Goal: Information Seeking & Learning: Learn about a topic

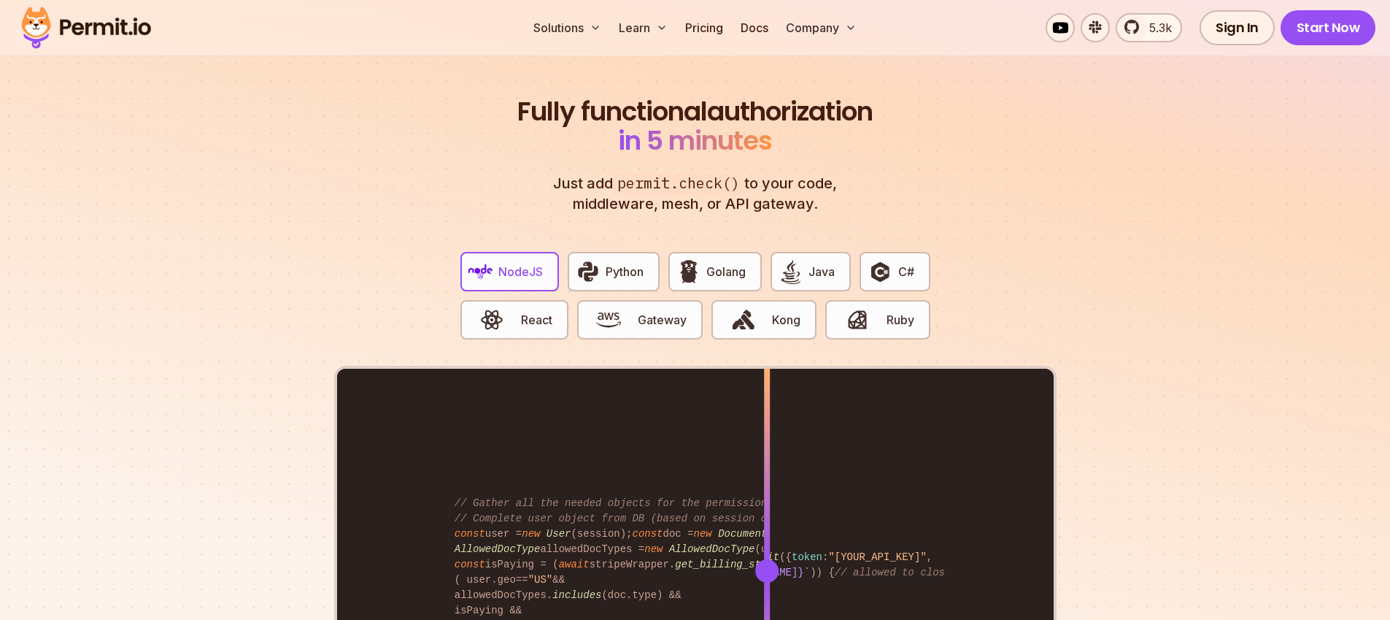
scroll to position [2715, 0]
click at [653, 313] on button "Gateway" at bounding box center [640, 320] width 126 height 39
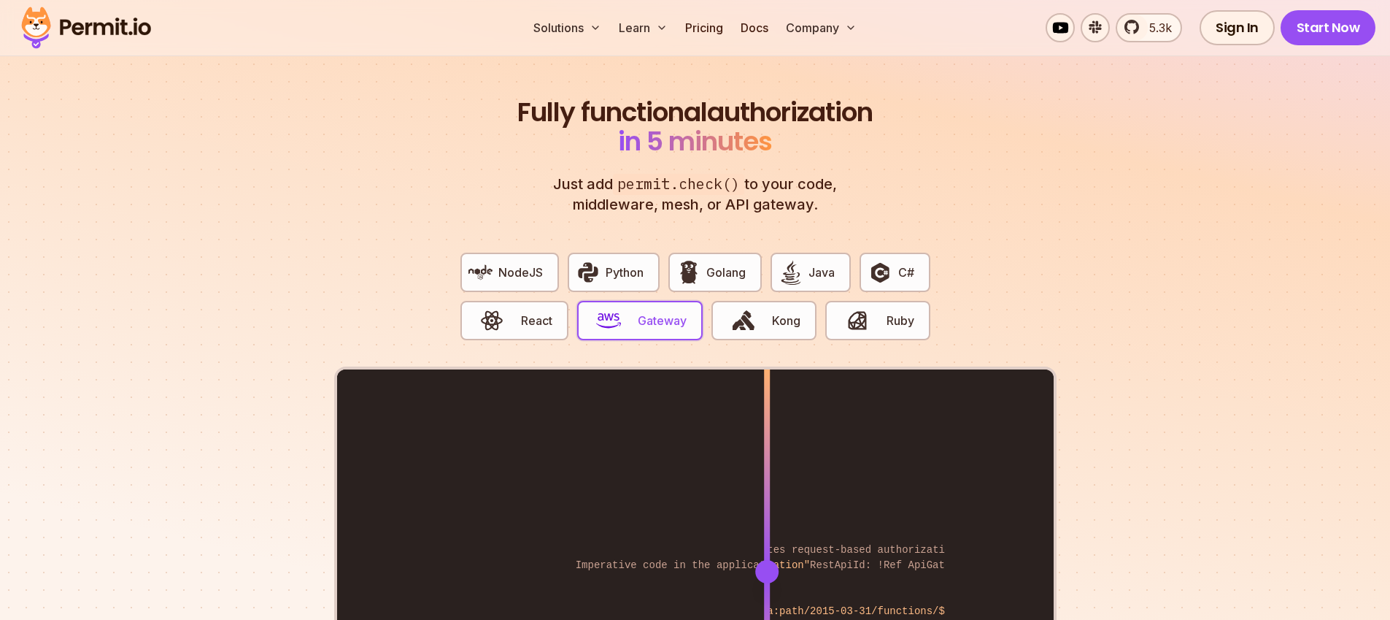
scroll to position [2977, 0]
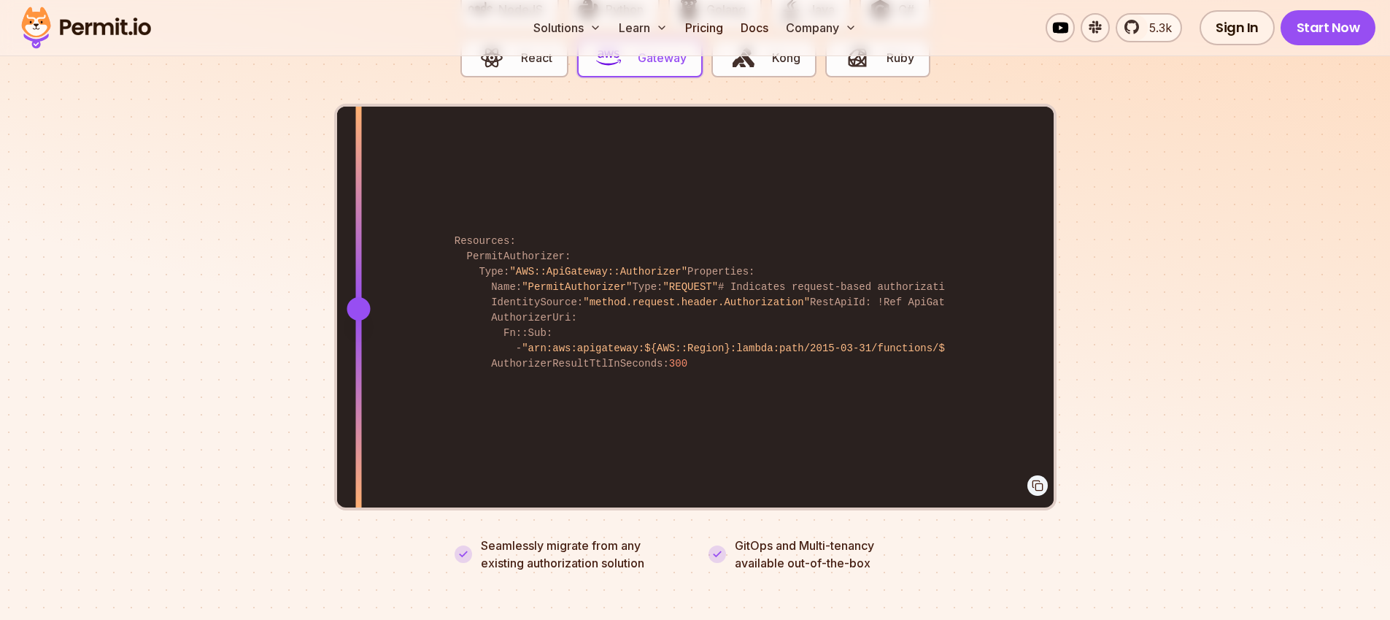
drag, startPoint x: 768, startPoint y: 287, endPoint x: 410, endPoint y: 369, distance: 366.9
click at [361, 374] on div at bounding box center [358, 308] width 6 height 403
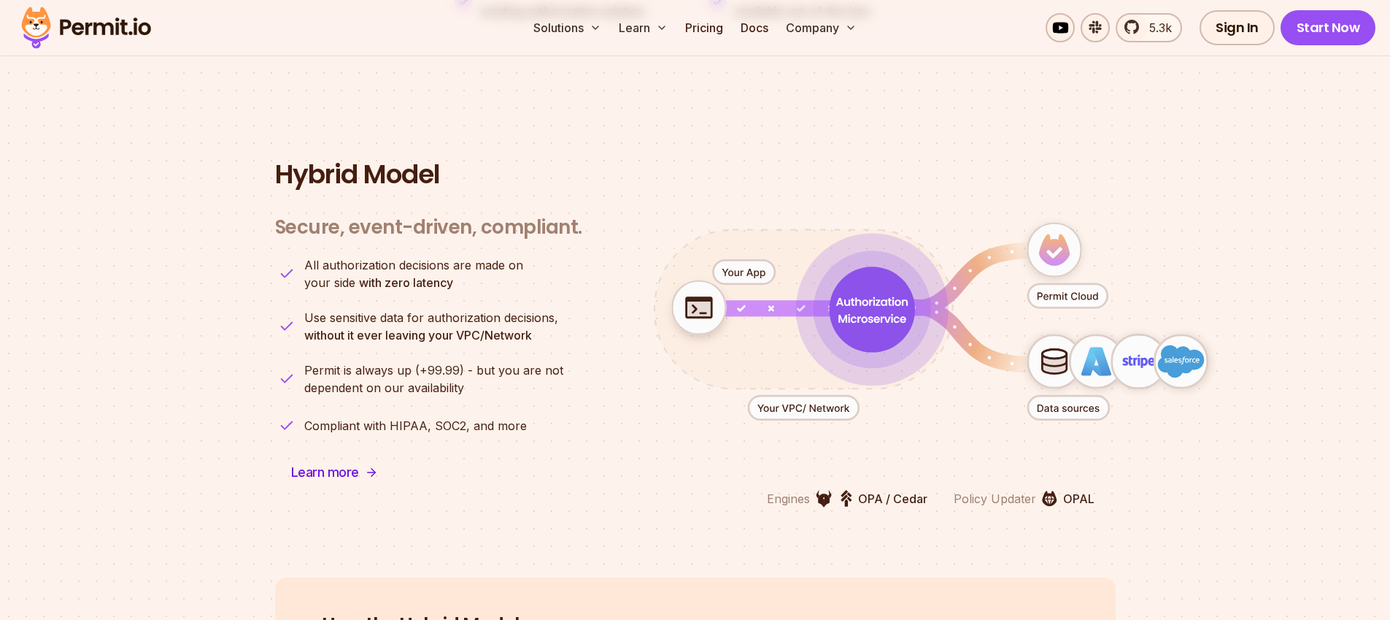
scroll to position [3503, 0]
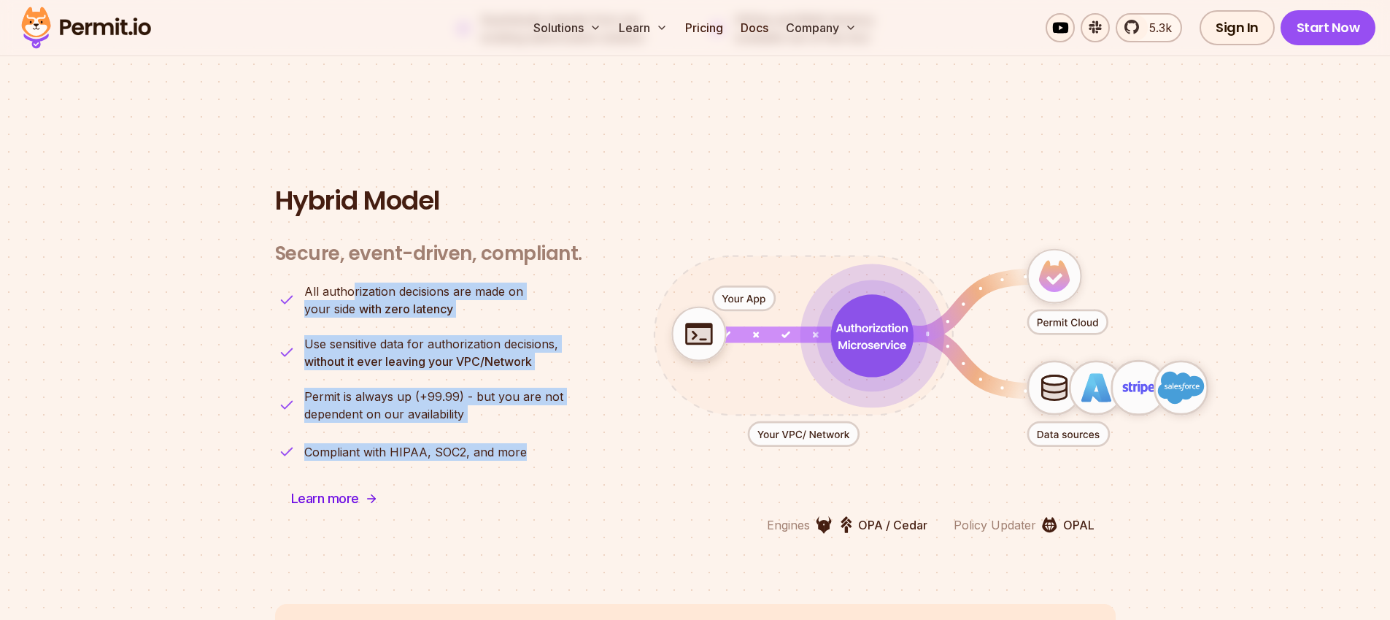
drag, startPoint x: 542, startPoint y: 440, endPoint x: 353, endPoint y: 282, distance: 246.6
click at [353, 282] on ul "All authorization decisions are made on your side with zero latency Use sensiti…" at bounding box center [428, 372] width 307 height 181
click at [354, 282] on span "All authorization decisions are made on" at bounding box center [413, 291] width 219 height 18
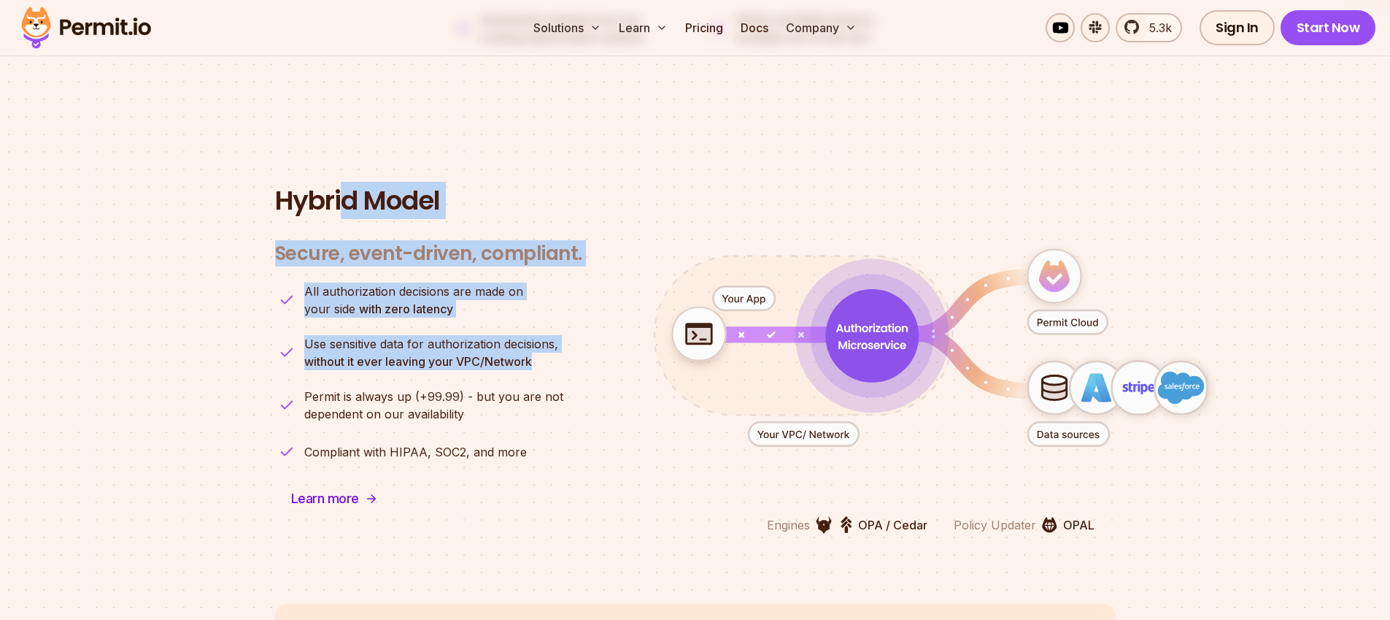
drag, startPoint x: 546, startPoint y: 346, endPoint x: 324, endPoint y: 167, distance: 284.9
click at [346, 186] on div "Hybrid Model Secure, event-driven, compliant. Engines OPA / Cedar Policy Update…" at bounding box center [695, 359] width 841 height 347
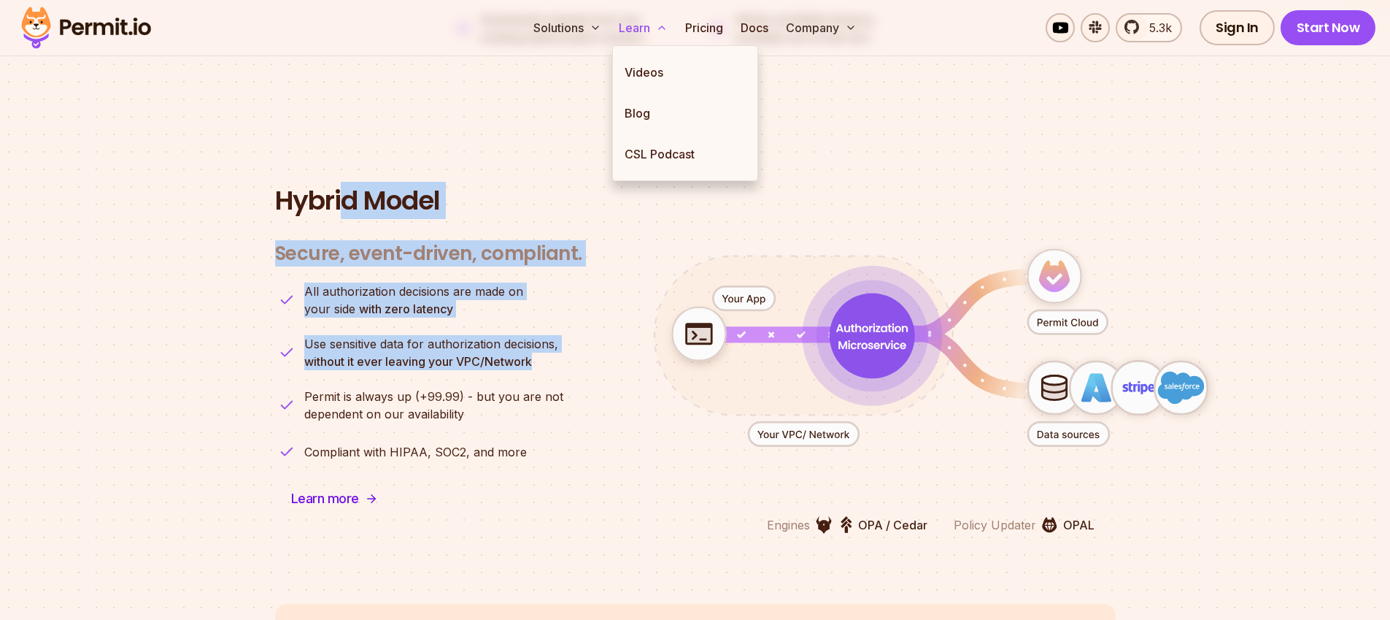
click at [659, 20] on button "Learn" at bounding box center [643, 27] width 61 height 29
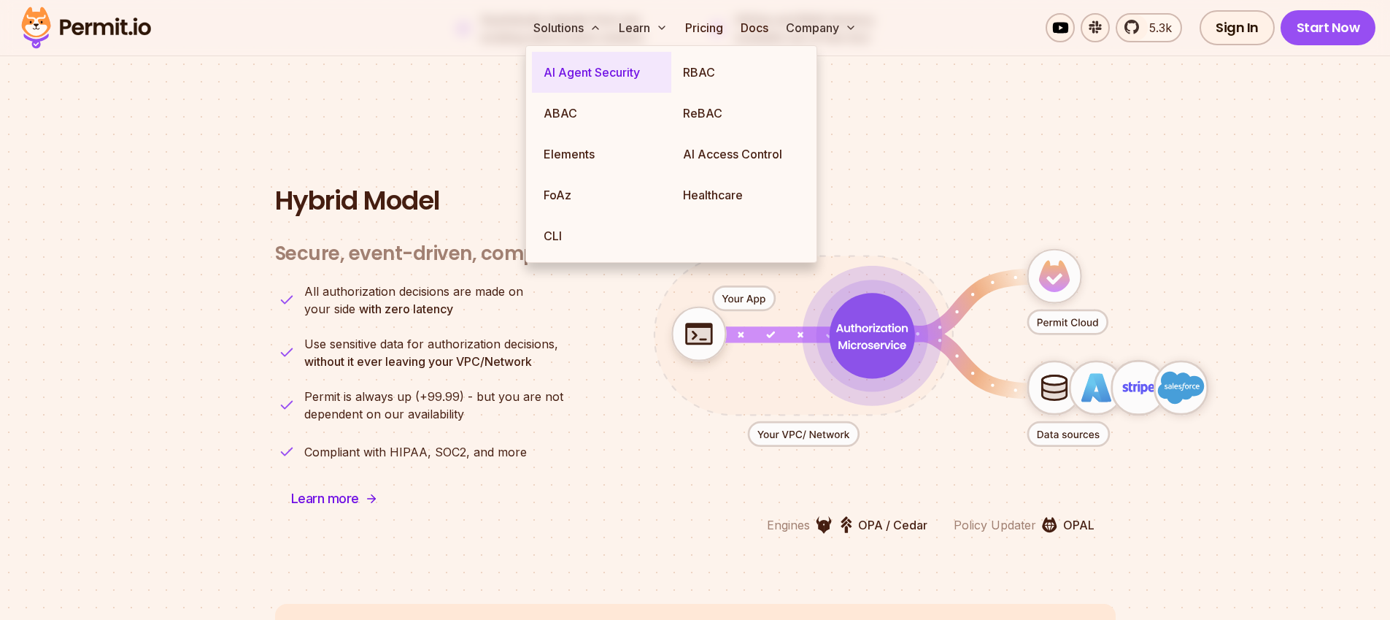
click at [576, 80] on link "AI Agent Security" at bounding box center [601, 72] width 139 height 41
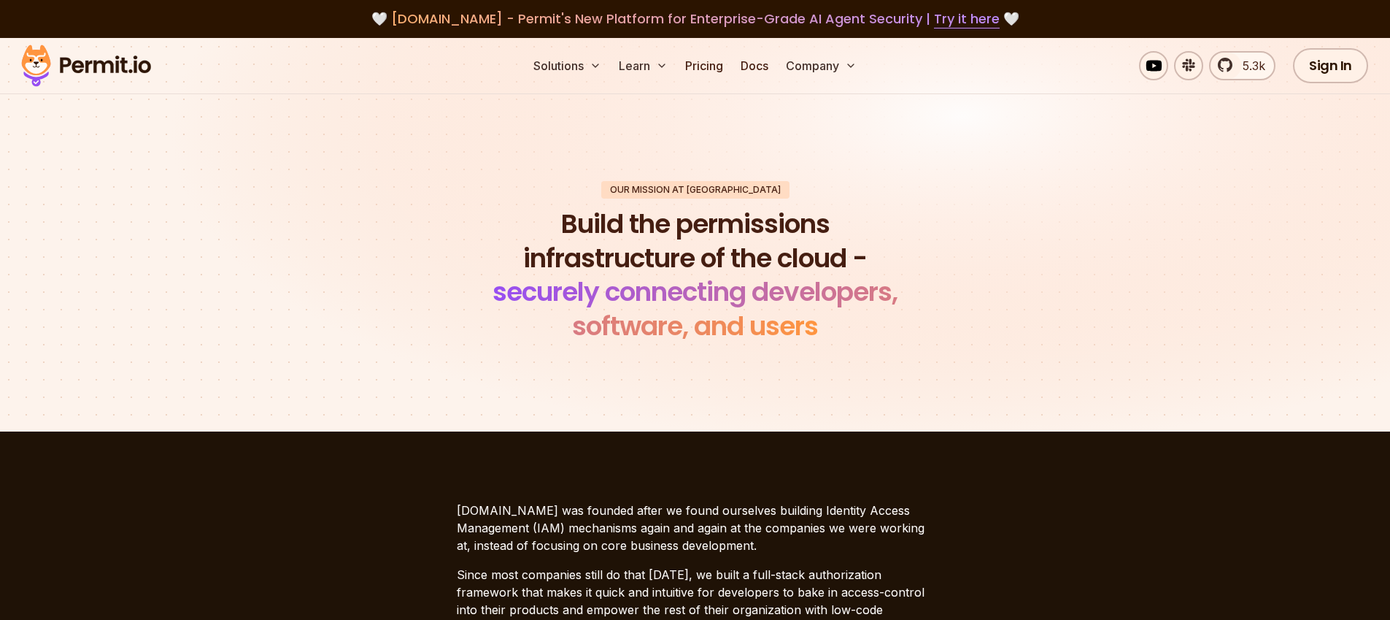
drag, startPoint x: 955, startPoint y: 220, endPoint x: 869, endPoint y: 113, distance: 137.6
click at [954, 221] on div "Our mission at Permit Build the permissions infrastructure of the cloud - secur…" at bounding box center [696, 262] width 1022 height 163
click at [712, 72] on link "Pricing" at bounding box center [704, 65] width 50 height 29
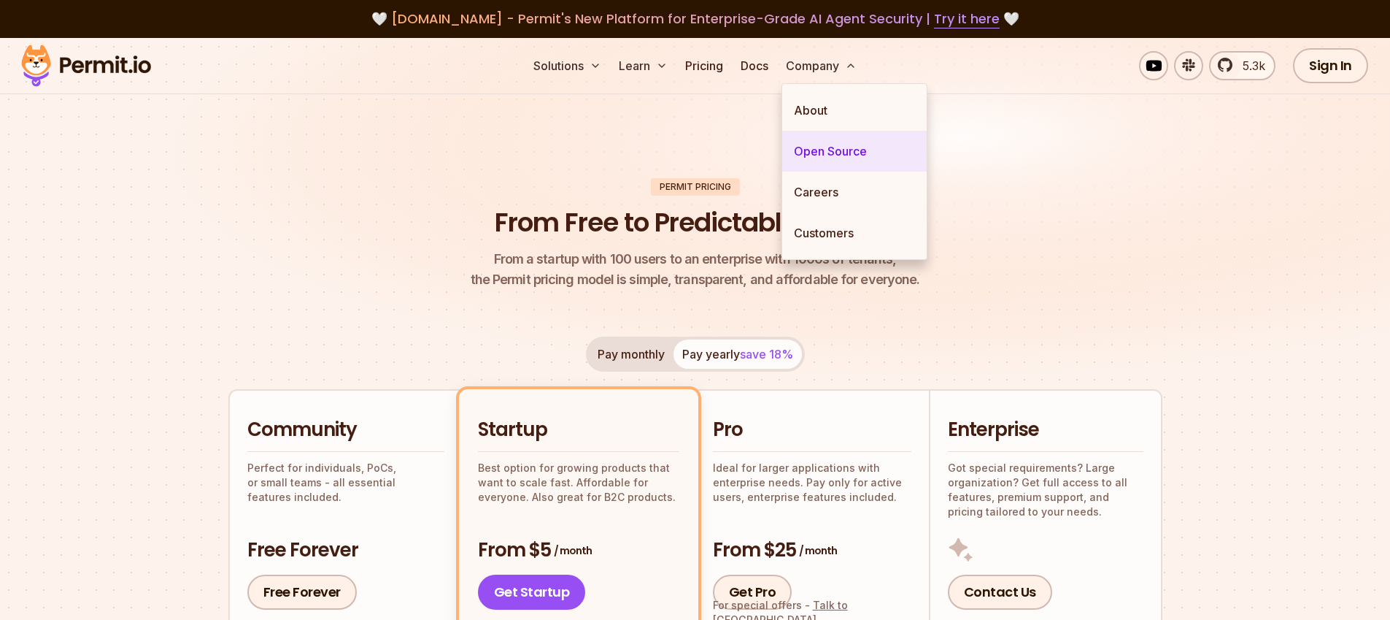
click at [856, 132] on link "Open Source" at bounding box center [854, 151] width 144 height 41
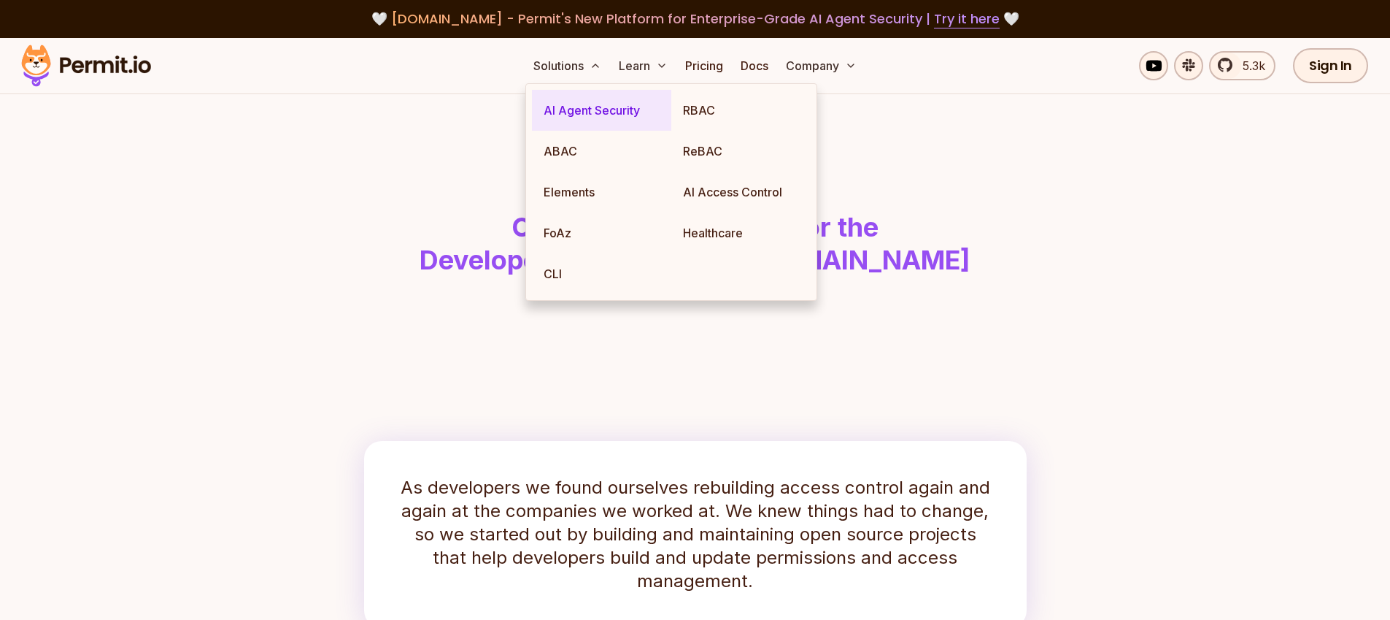
click at [596, 128] on link "AI Agent Security" at bounding box center [601, 110] width 139 height 41
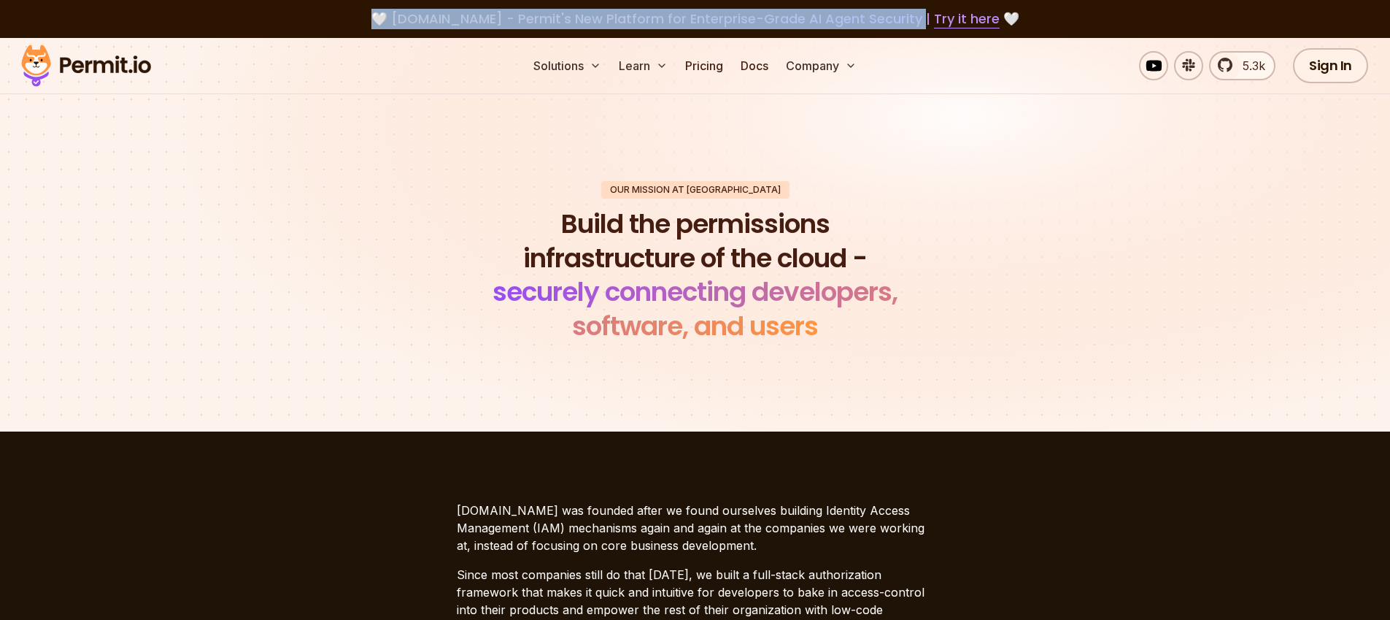
drag, startPoint x: 909, startPoint y: 23, endPoint x: 400, endPoint y: 10, distance: 509.5
click at [379, 16] on div "🤍 agent.security - Permit's New Platform for Enterprise-Grade AI Agent Security…" at bounding box center [695, 19] width 1320 height 20
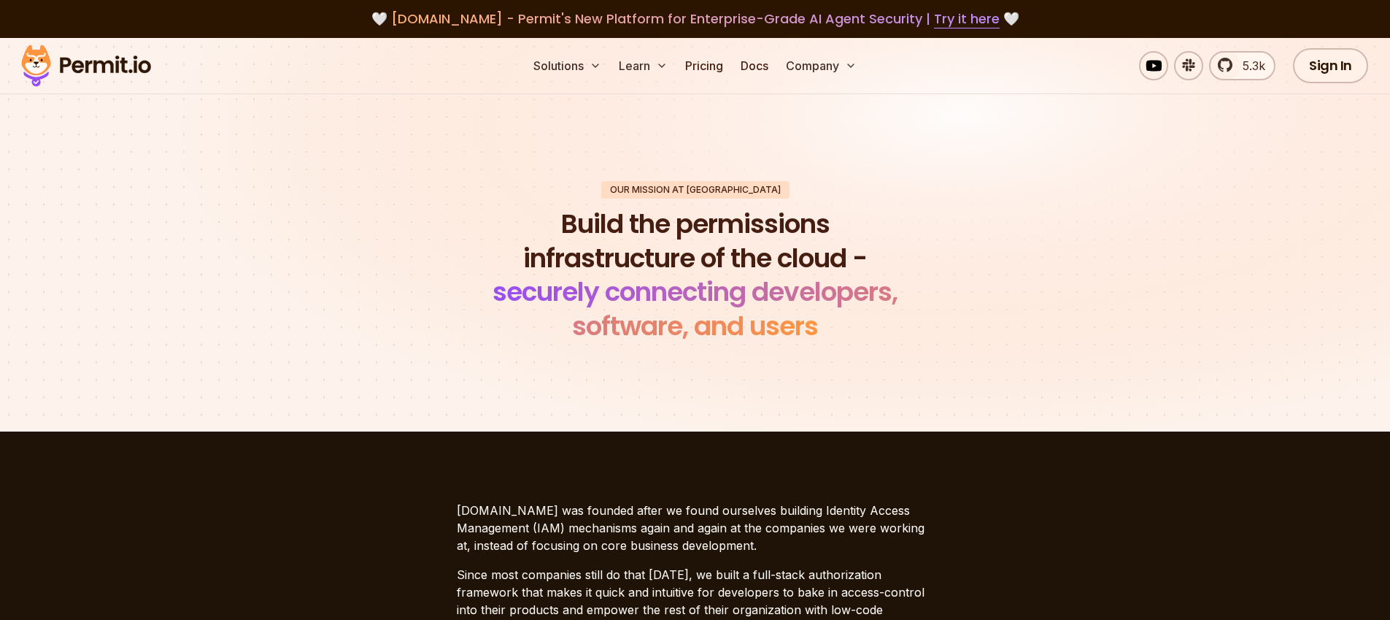
click at [404, 9] on span "agent.security - Permit's New Platform for Enterprise-Grade AI Agent Security |…" at bounding box center [695, 18] width 609 height 18
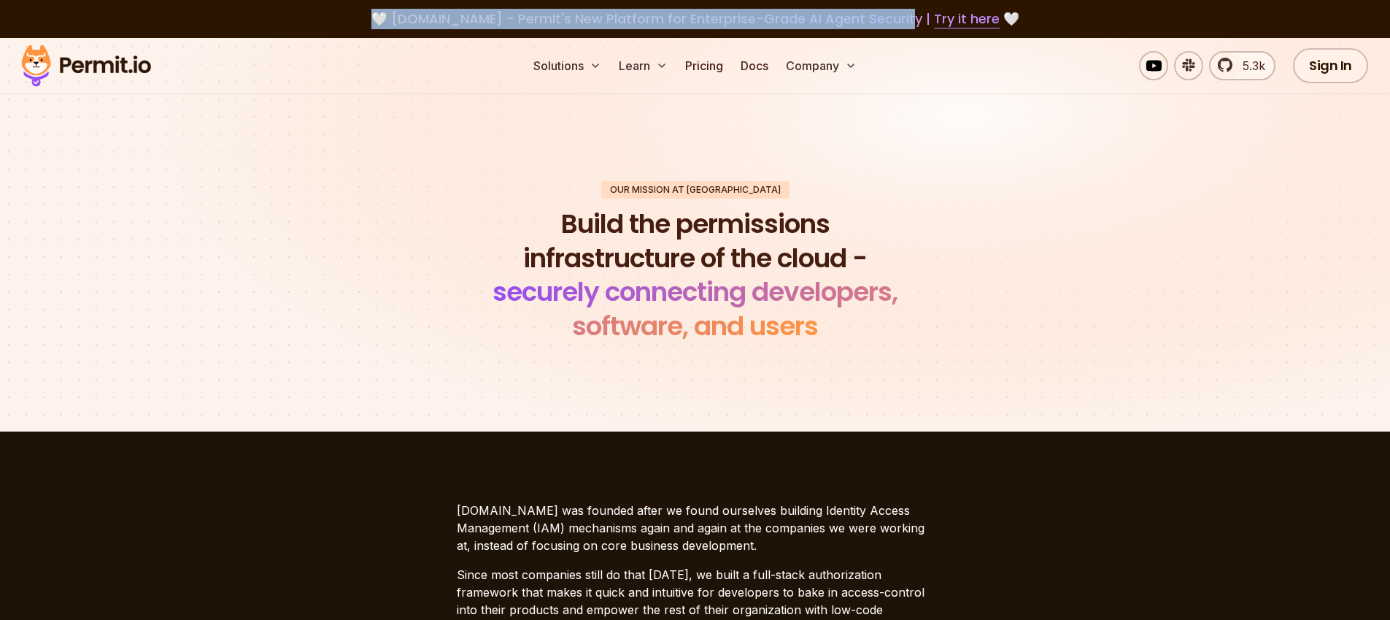
drag, startPoint x: 367, startPoint y: 28, endPoint x: 900, endPoint y: 20, distance: 532.7
click at [900, 20] on div "🤍 agent.security - Permit's New Platform for Enterprise-Grade AI Agent Security…" at bounding box center [695, 19] width 1320 height 20
click at [850, 23] on span "agent.security - Permit's New Platform for Enterprise-Grade AI Agent Security |…" at bounding box center [695, 18] width 609 height 18
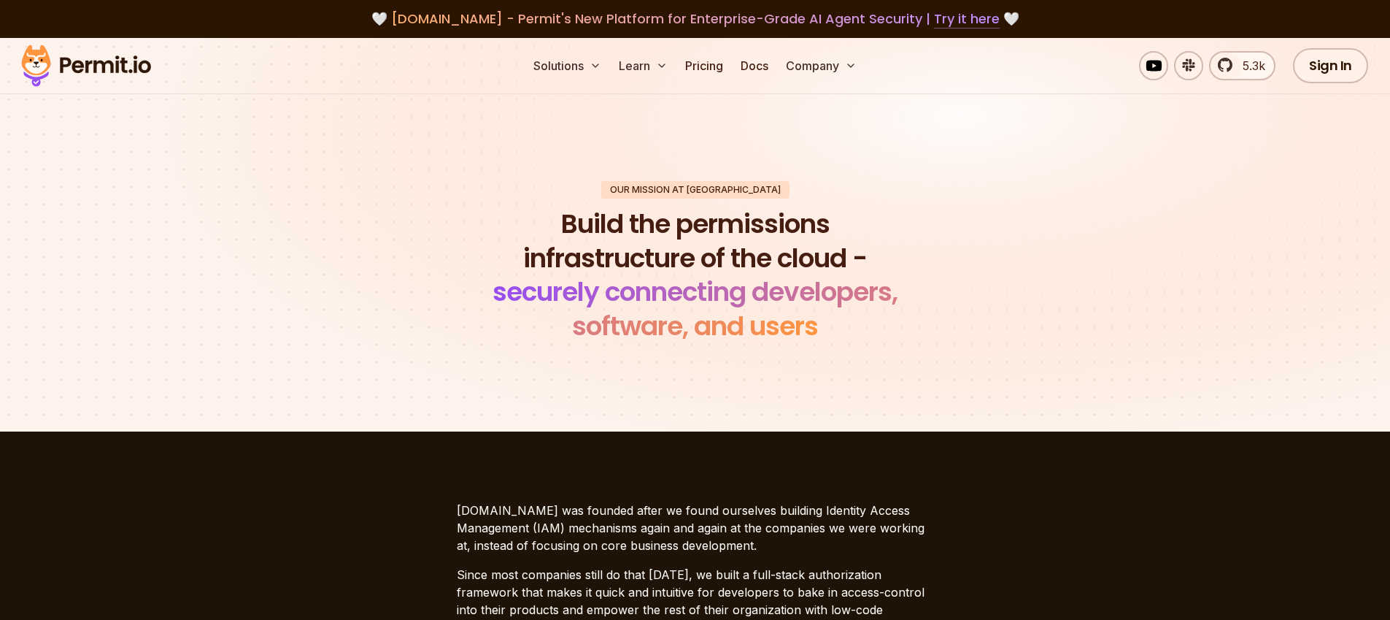
click at [938, 25] on link "Try it here" at bounding box center [967, 18] width 66 height 19
